Goal: Complete application form

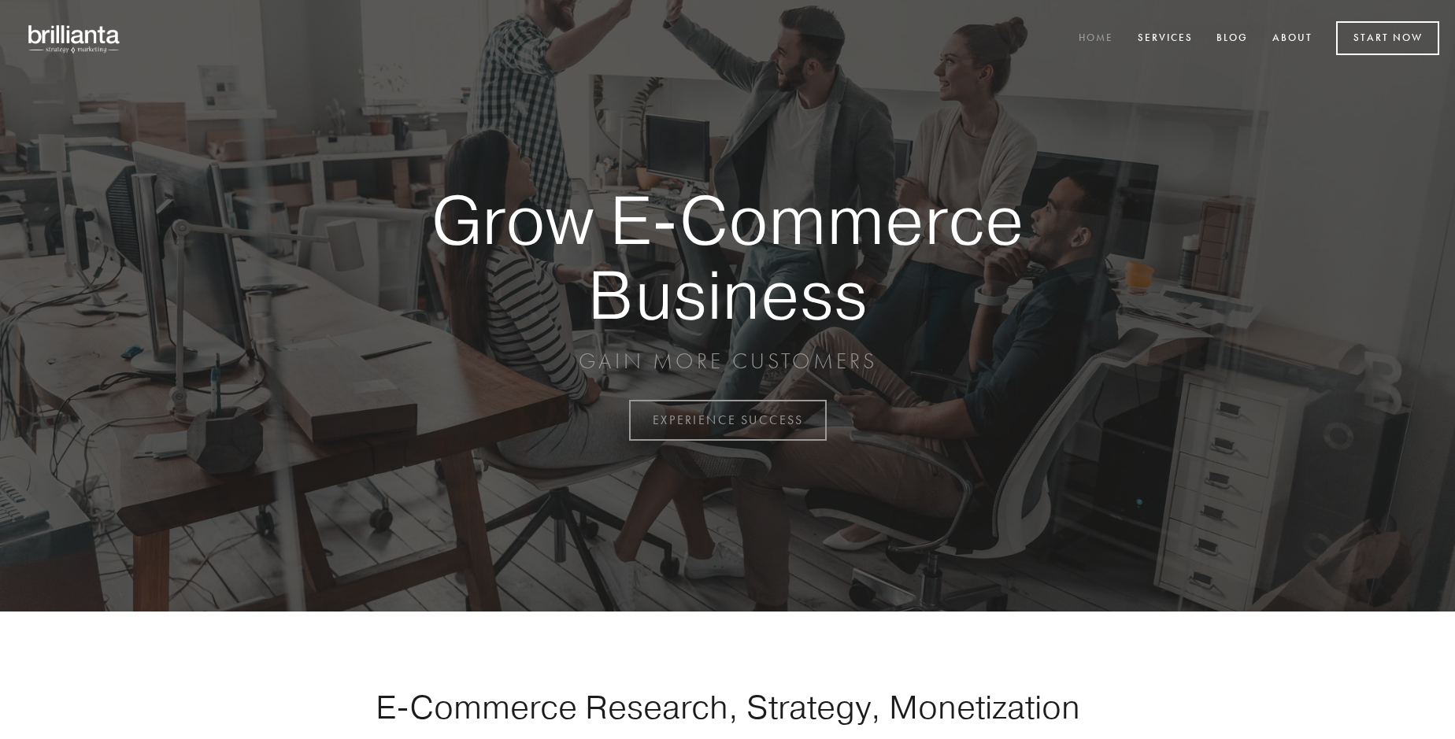
scroll to position [4127, 0]
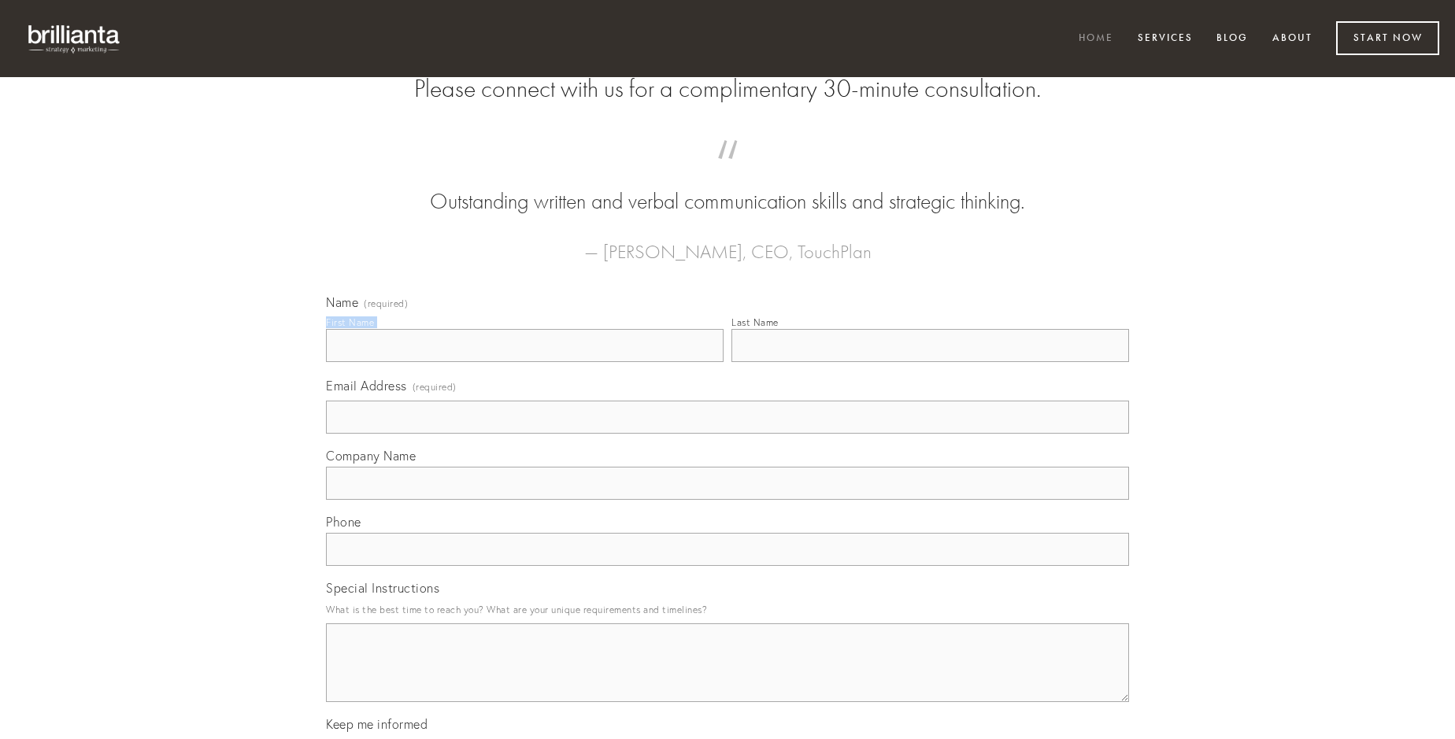
type input "[PERSON_NAME]"
click at [930, 362] on input "Last Name" at bounding box center [930, 345] width 398 height 33
type input "[PERSON_NAME]"
click at [727, 434] on input "Email Address (required)" at bounding box center [727, 417] width 803 height 33
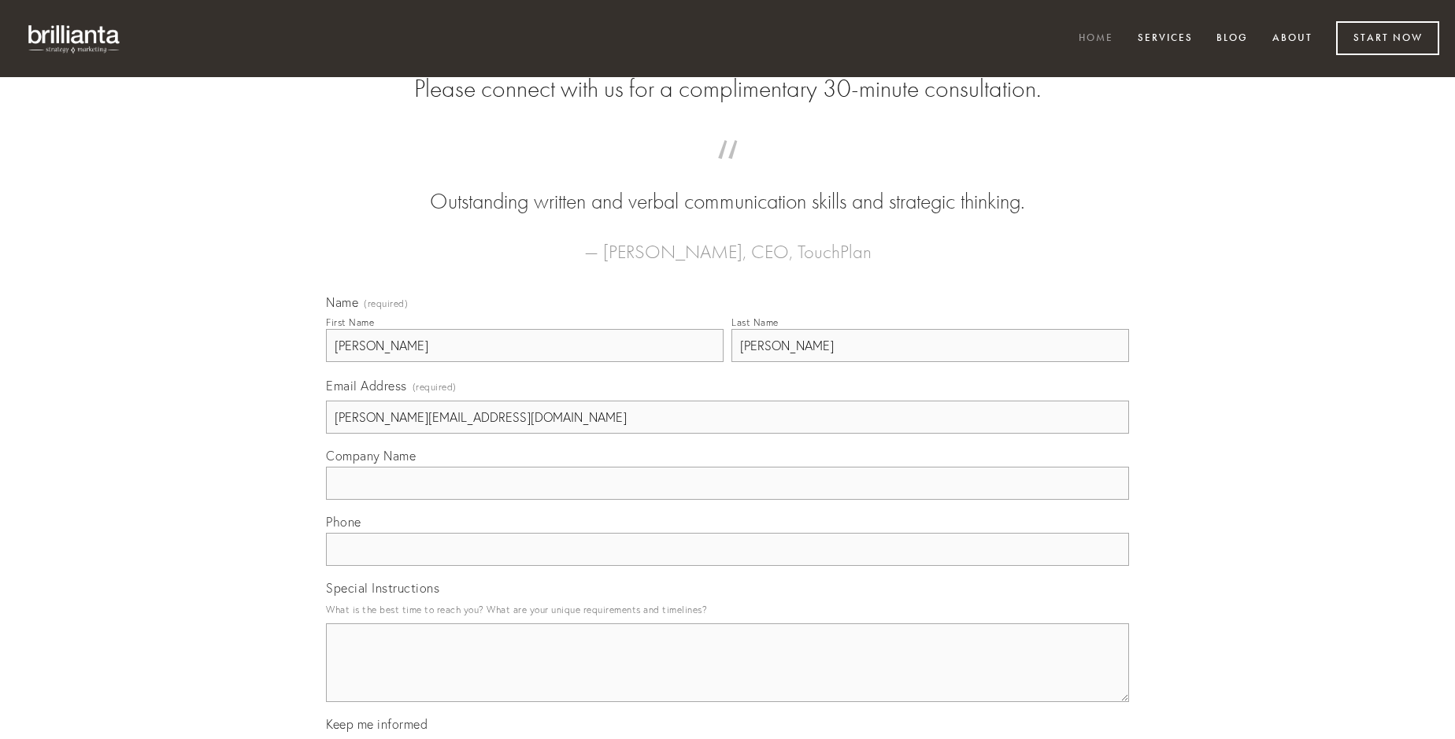
type input "[PERSON_NAME][EMAIL_ADDRESS][DOMAIN_NAME]"
click at [727, 500] on input "Company Name" at bounding box center [727, 483] width 803 height 33
type input "attero"
click at [727, 566] on input "text" at bounding box center [727, 549] width 803 height 33
click at [727, 677] on textarea "Special Instructions" at bounding box center [727, 663] width 803 height 79
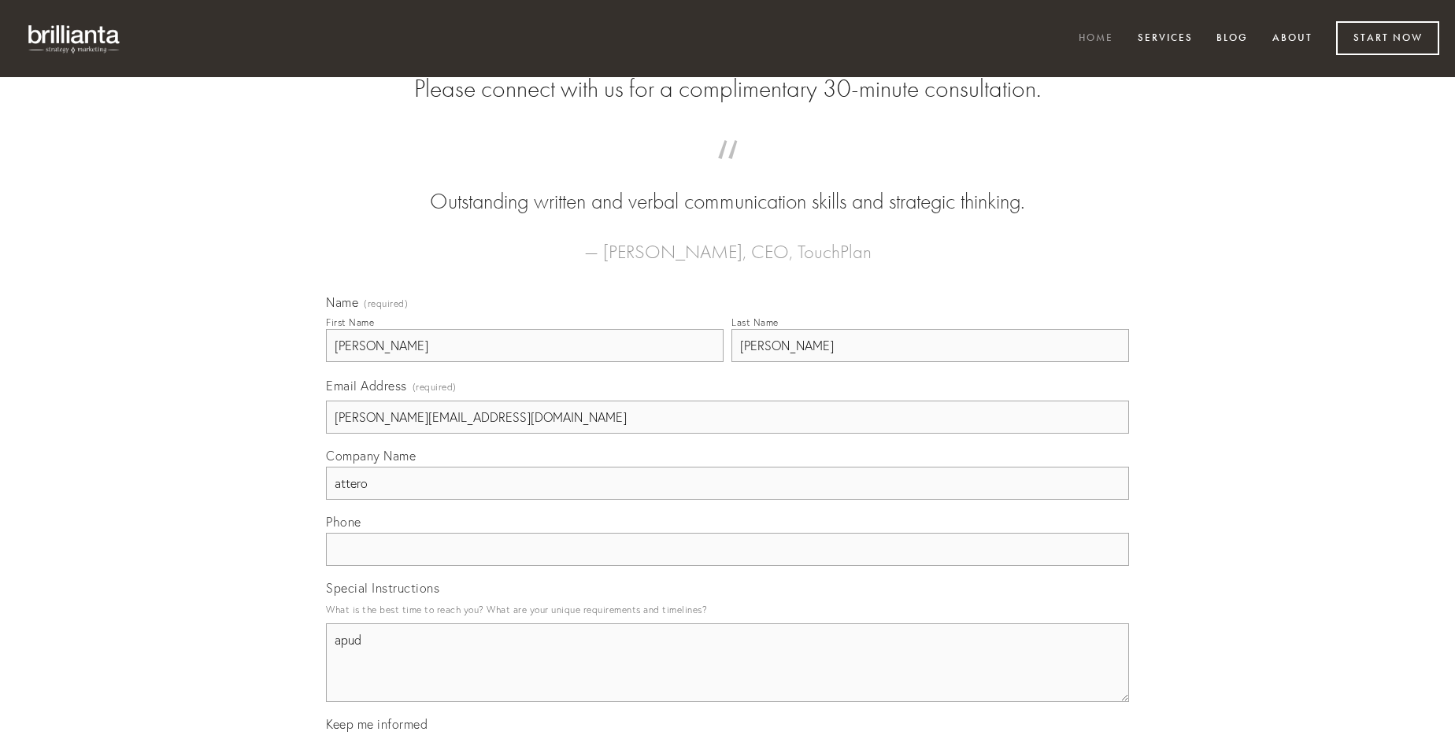
type textarea "apud"
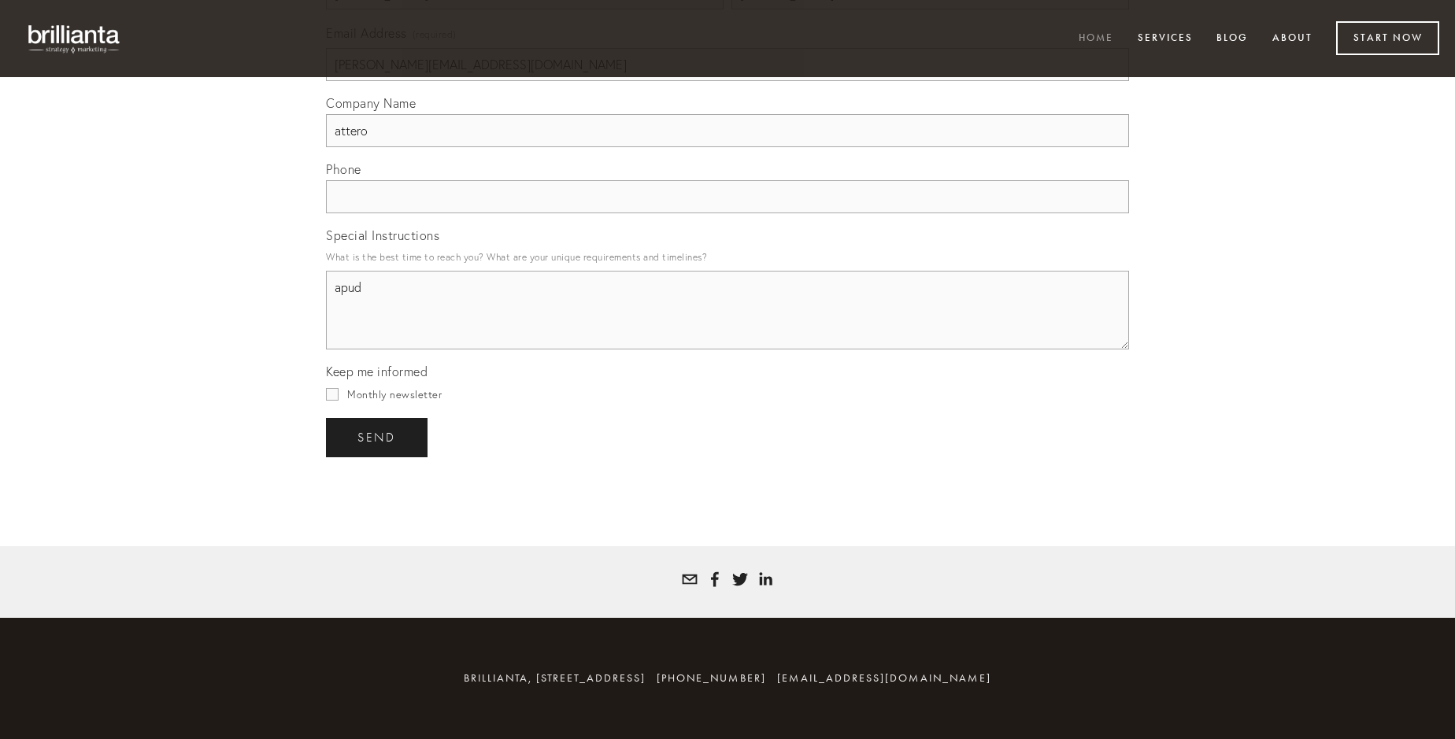
click at [378, 437] on span "send" at bounding box center [376, 438] width 39 height 14
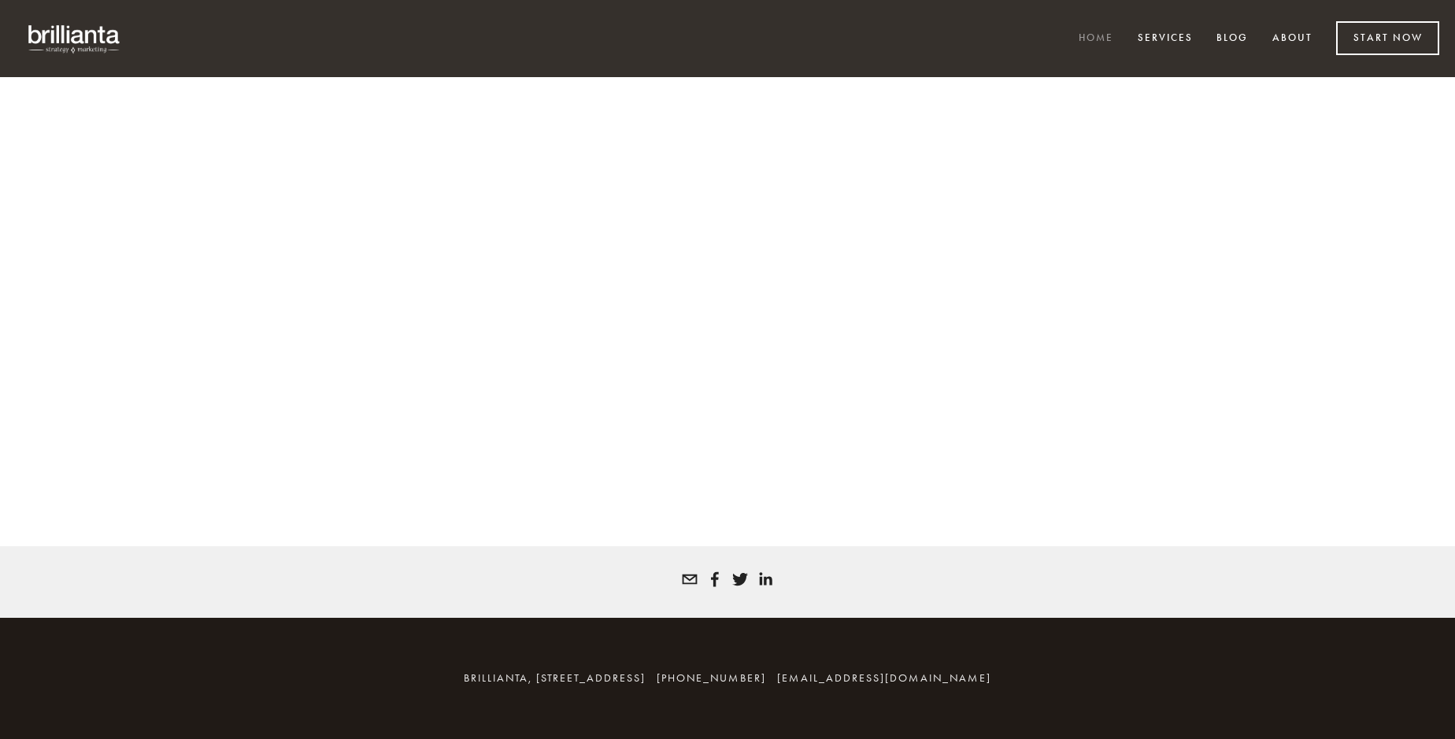
scroll to position [4106, 0]
